Goal: Navigation & Orientation: Find specific page/section

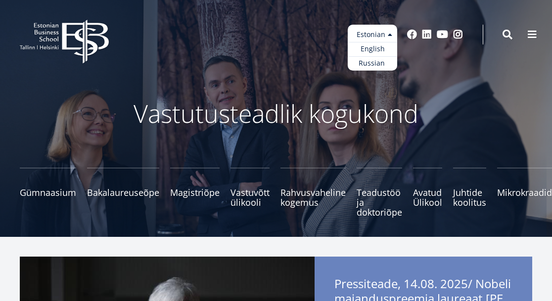
click at [375, 40] on ul "Estonian English Russian" at bounding box center [371, 48] width 49 height 46
click at [370, 51] on link "English" at bounding box center [371, 49] width 49 height 14
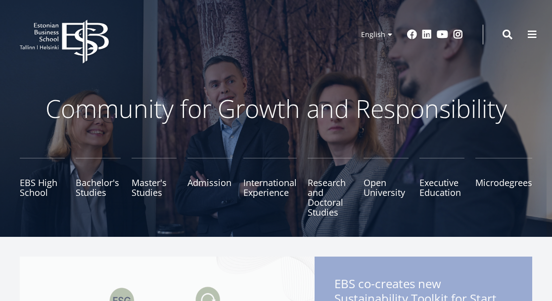
click at [346, 109] on p "Community for Growth and Responsibility" at bounding box center [276, 109] width 512 height 30
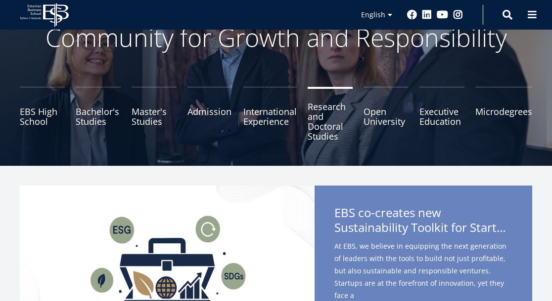
scroll to position [87, 0]
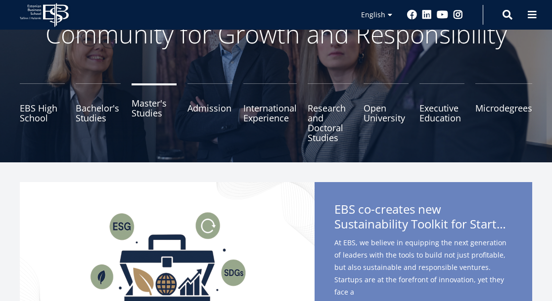
scroll to position [73, 0]
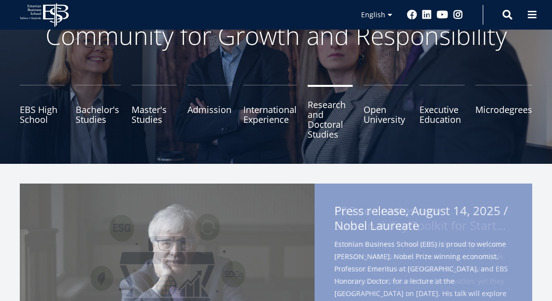
click at [307, 116] on link "Research and Doctoral Studies" at bounding box center [329, 114] width 45 height 59
